Goal: Information Seeking & Learning: Learn about a topic

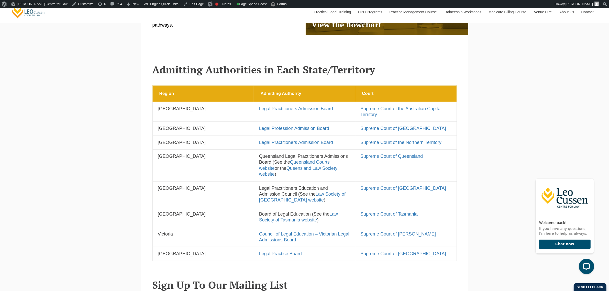
scroll to position [352, 0]
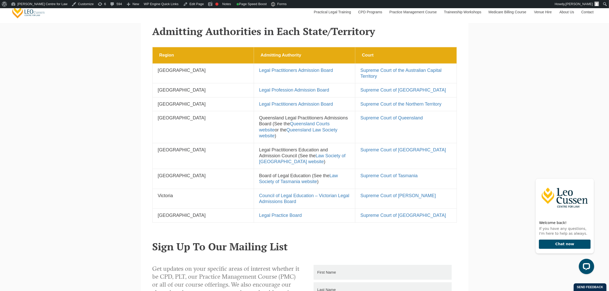
drag, startPoint x: 158, startPoint y: 85, endPoint x: 200, endPoint y: 103, distance: 45.6
click at [200, 103] on tbody "Region Admitting Authority Court Region Australian Capital Territory Admitting …" at bounding box center [305, 134] width 304 height 175
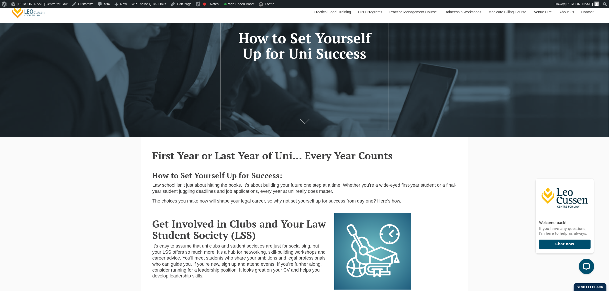
scroll to position [96, 0]
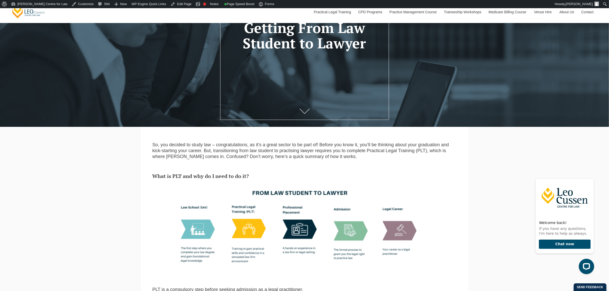
scroll to position [96, 0]
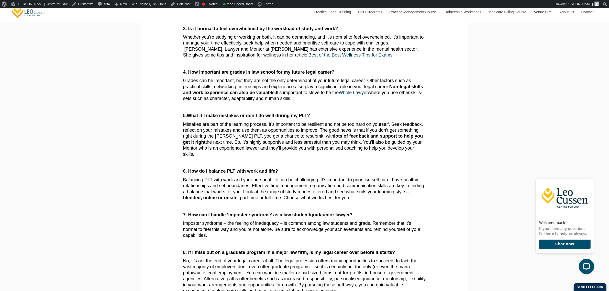
scroll to position [320, 0]
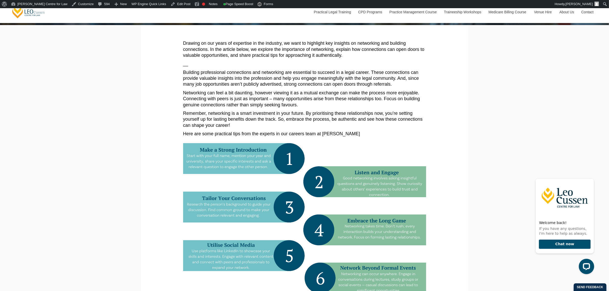
scroll to position [32, 0]
